Goal: Task Accomplishment & Management: Manage account settings

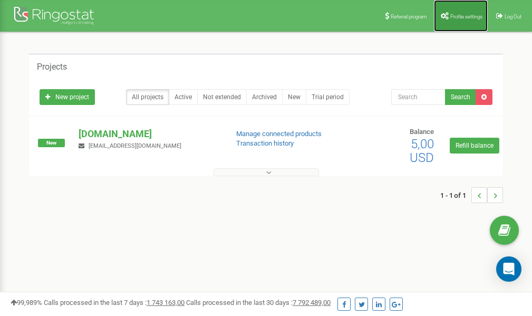
click at [459, 14] on span "Profile settings" at bounding box center [466, 17] width 32 height 6
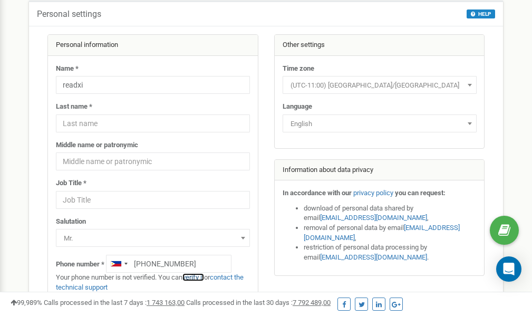
click at [198, 276] on link "verify it" at bounding box center [193, 277] width 22 height 8
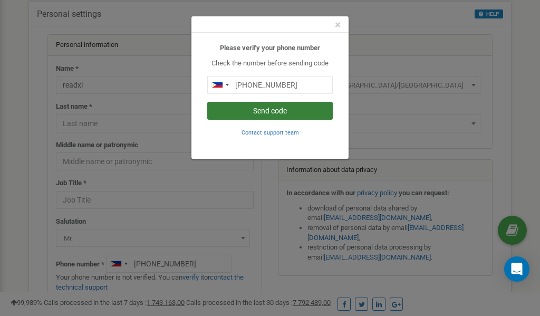
click at [273, 111] on button "Send code" at bounding box center [269, 111] width 125 height 18
